Goal: Transaction & Acquisition: Subscribe to service/newsletter

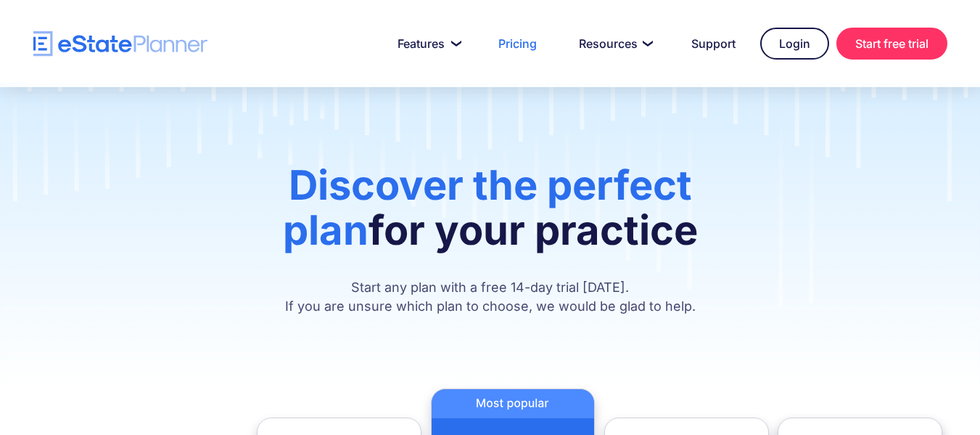
scroll to position [33, 0]
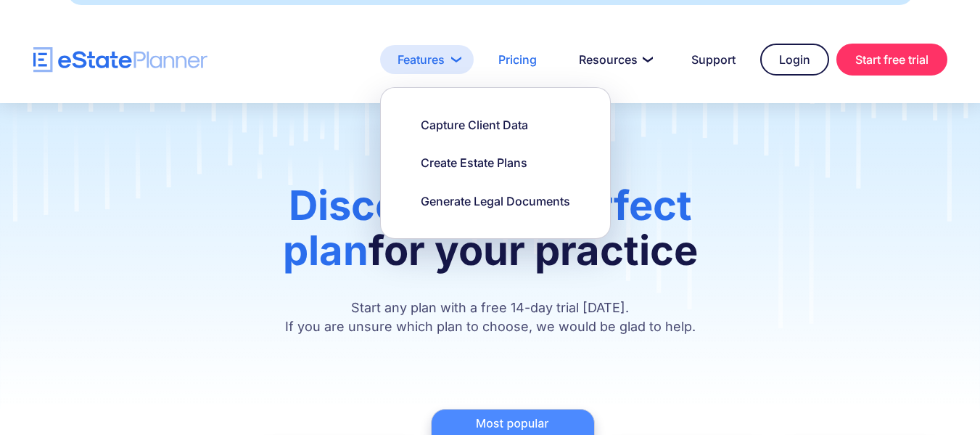
click at [420, 74] on link "Features" at bounding box center [427, 59] width 94 height 29
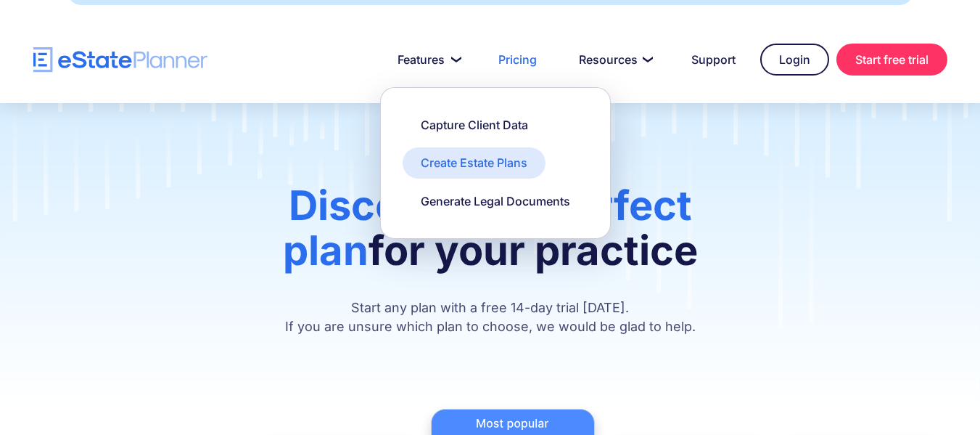
click at [455, 171] on div "Create Estate Plans" at bounding box center [474, 163] width 107 height 16
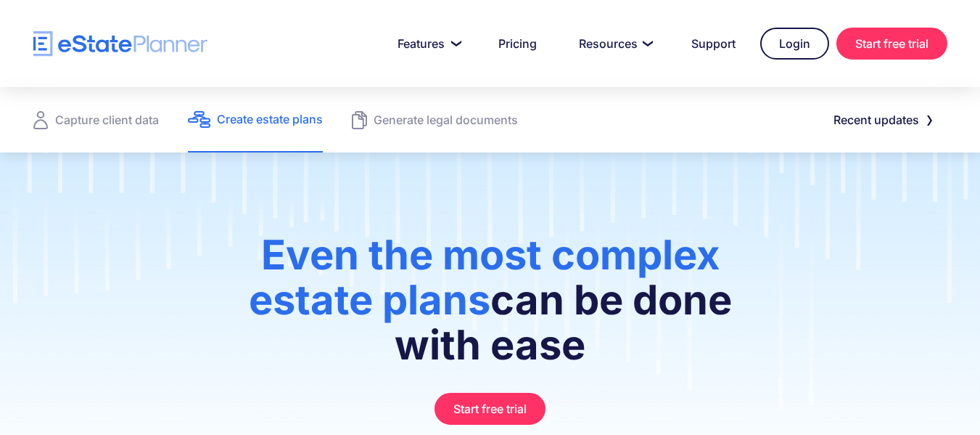
click at [765, 239] on div "Even the most complex estate plans can be done with ease Start free trial" at bounding box center [490, 328] width 588 height 192
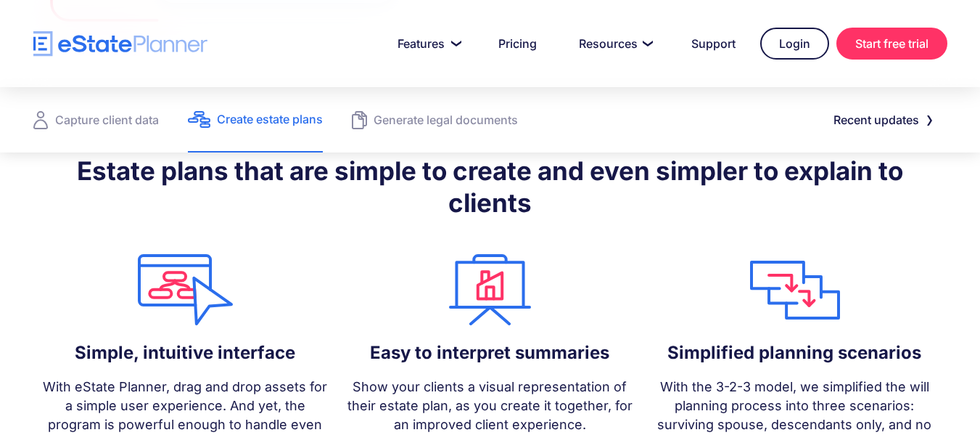
scroll to position [1156, 0]
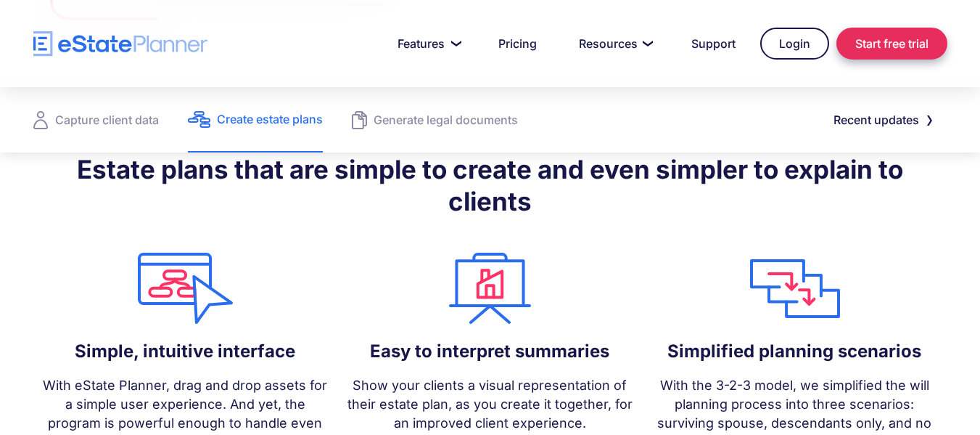
click at [890, 38] on link "Start free trial" at bounding box center [892, 44] width 111 height 32
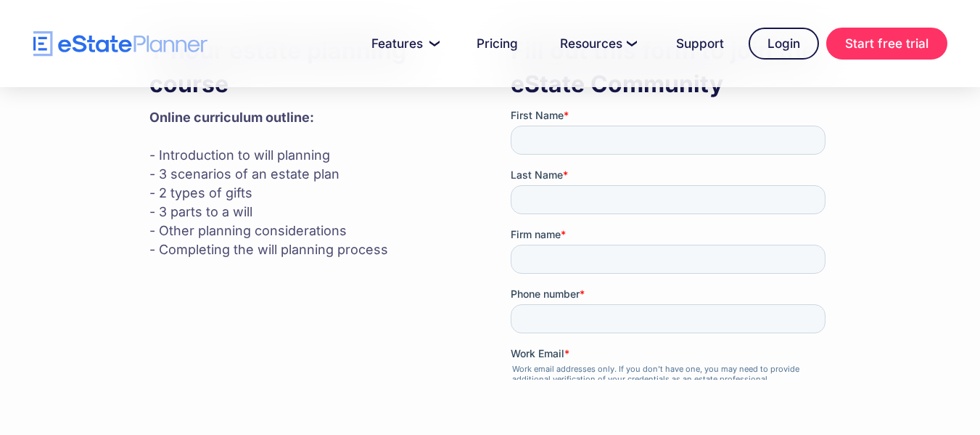
scroll to position [465, 0]
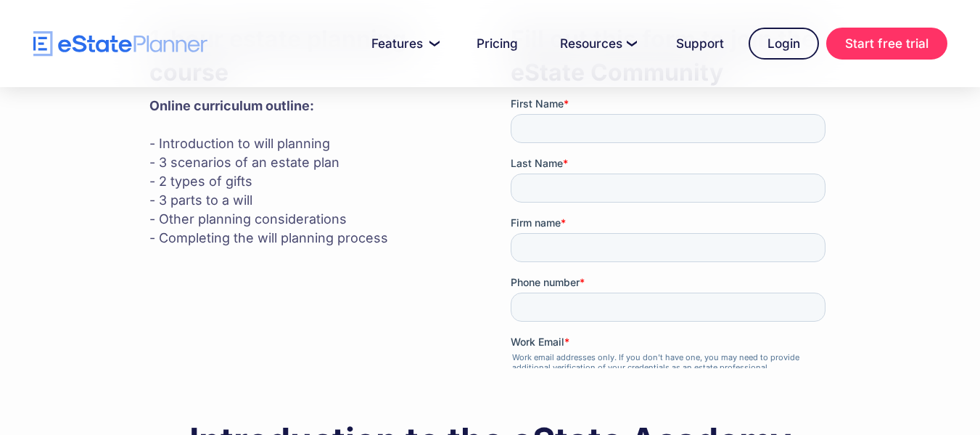
drag, startPoint x: 826, startPoint y: 285, endPoint x: 826, endPoint y: 323, distance: 37.7
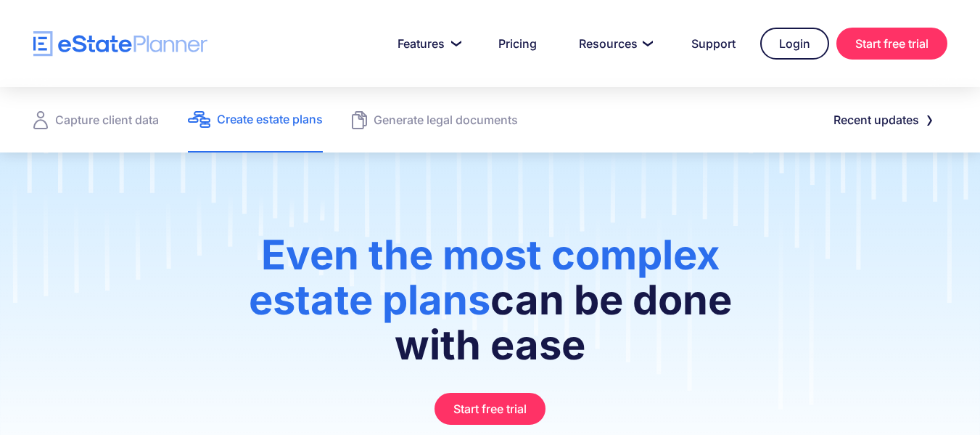
scroll to position [1156, 0]
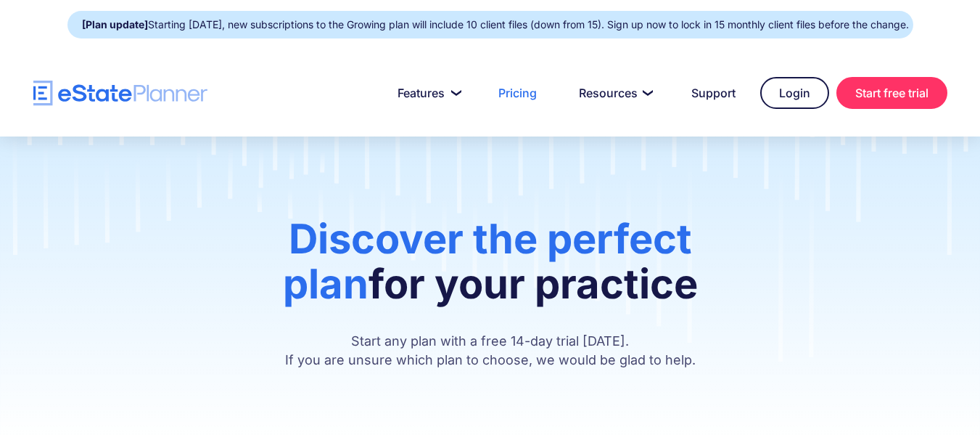
scroll to position [33, 0]
